Goal: Information Seeking & Learning: Check status

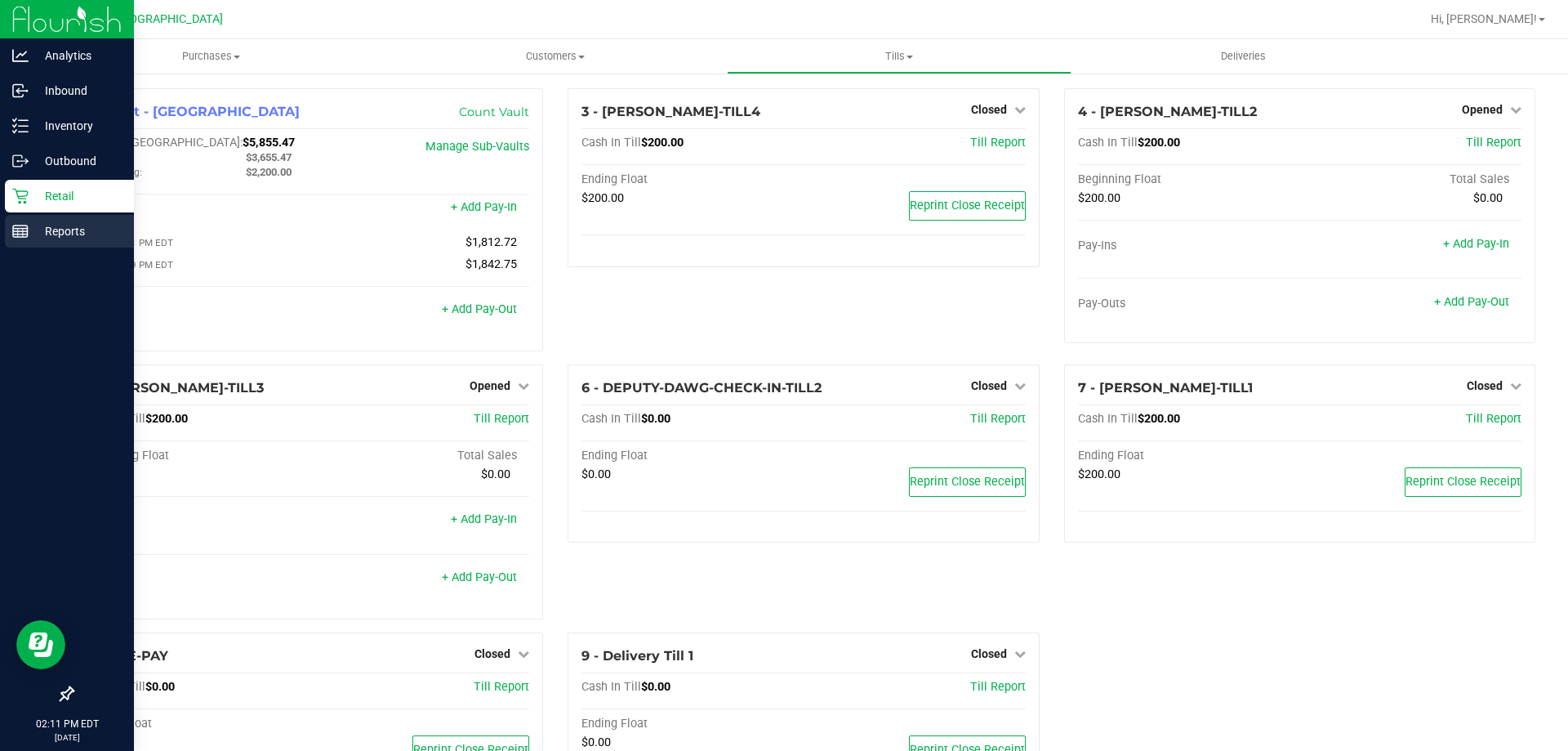
click at [20, 232] on icon at bounding box center [20, 231] width 17 height 17
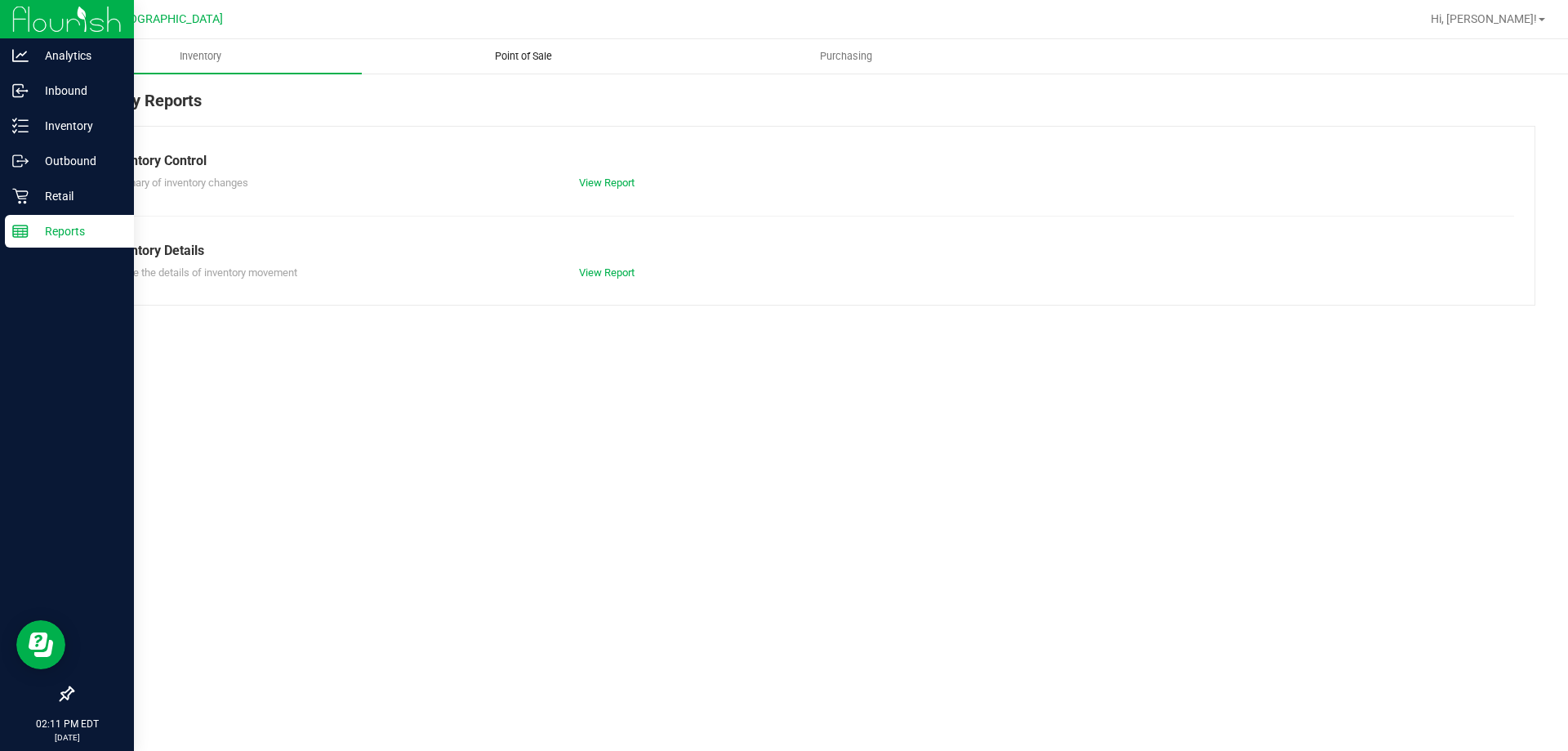
click at [535, 52] on span "Point of Sale" at bounding box center [523, 57] width 101 height 15
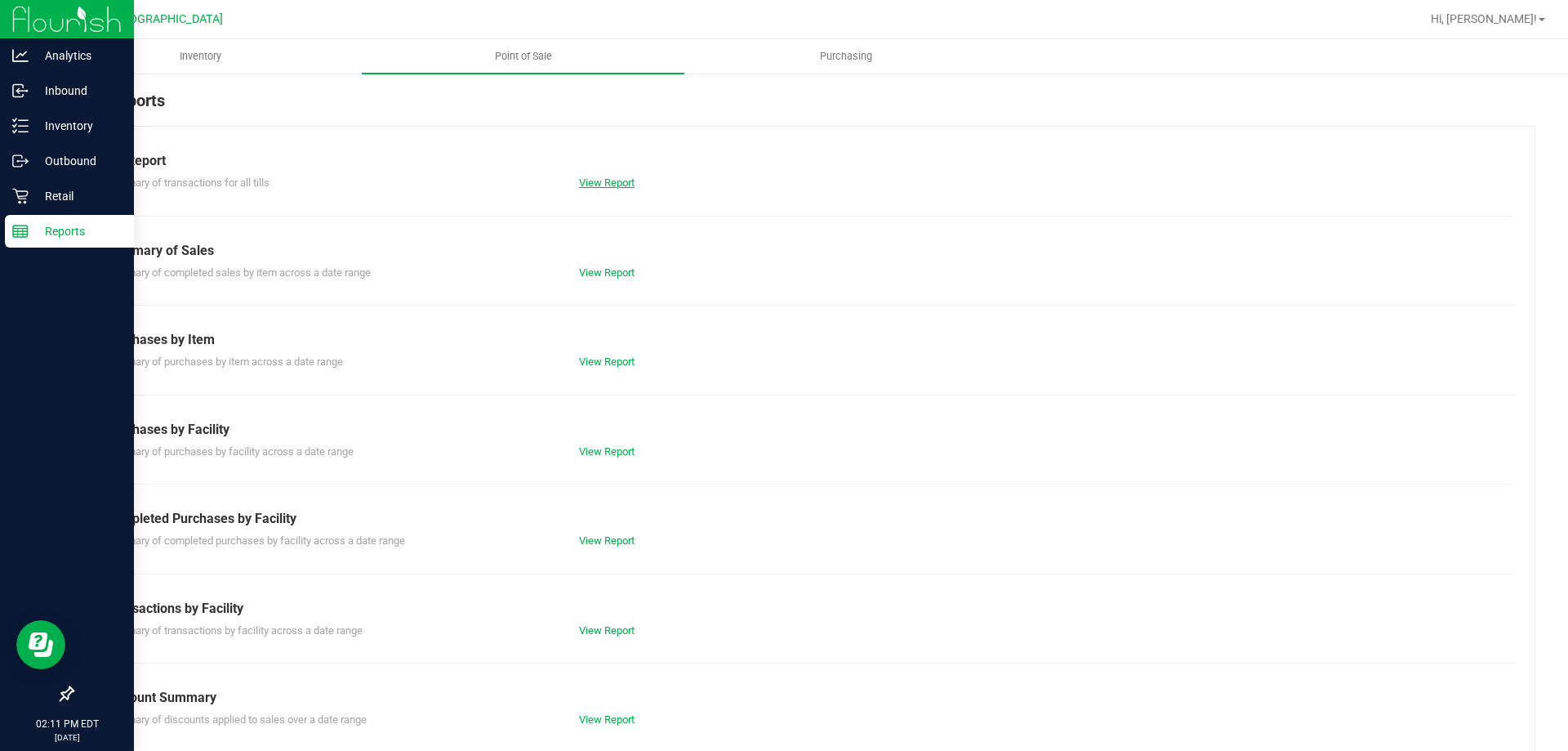
click at [608, 182] on link "View Report" at bounding box center [607, 182] width 56 height 12
